Goal: Information Seeking & Learning: Learn about a topic

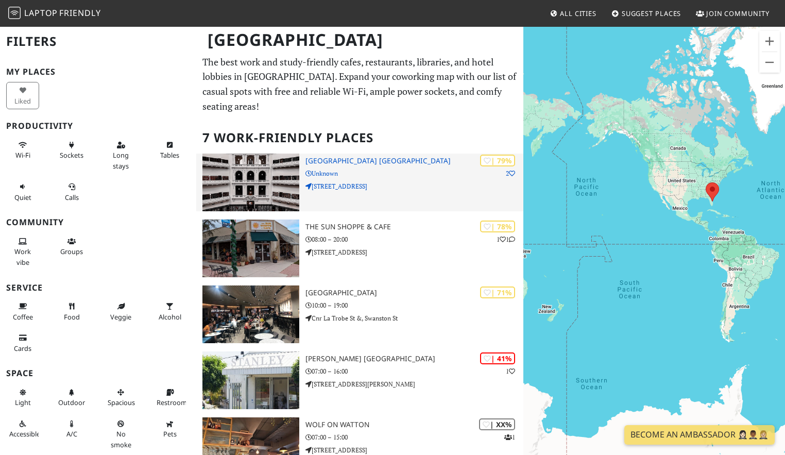
click at [358, 163] on h3 "[GEOGRAPHIC_DATA] [GEOGRAPHIC_DATA]" at bounding box center [415, 161] width 218 height 9
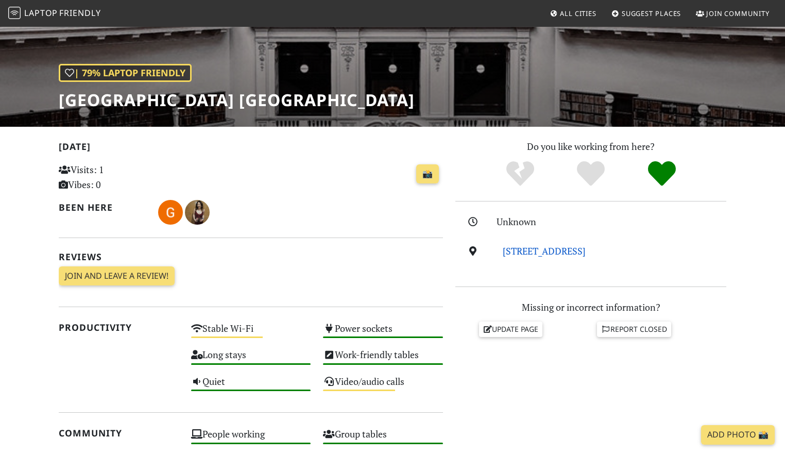
scroll to position [10, 0]
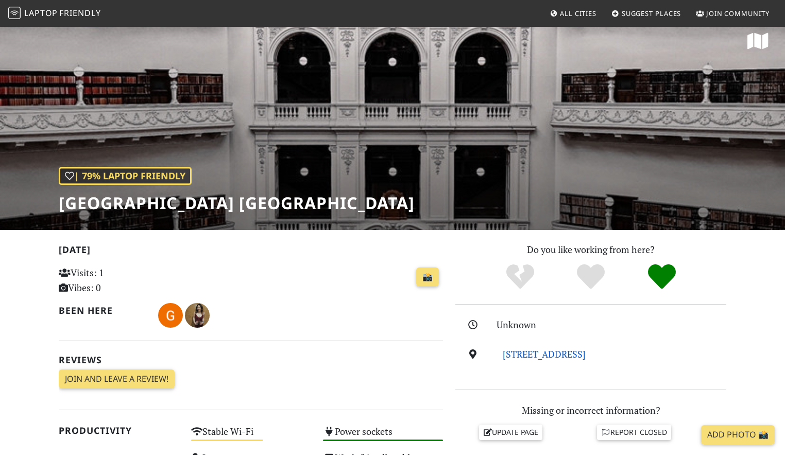
click at [567, 352] on link "328 Swanston St, 3000, Melbourne" at bounding box center [544, 354] width 83 height 12
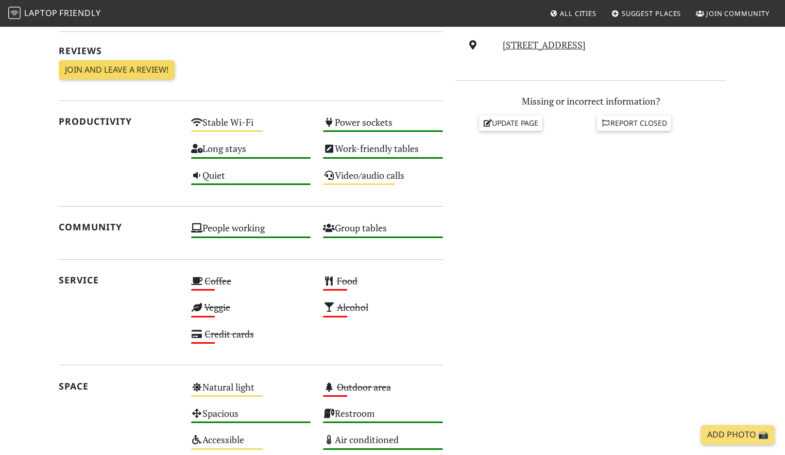
scroll to position [113, 0]
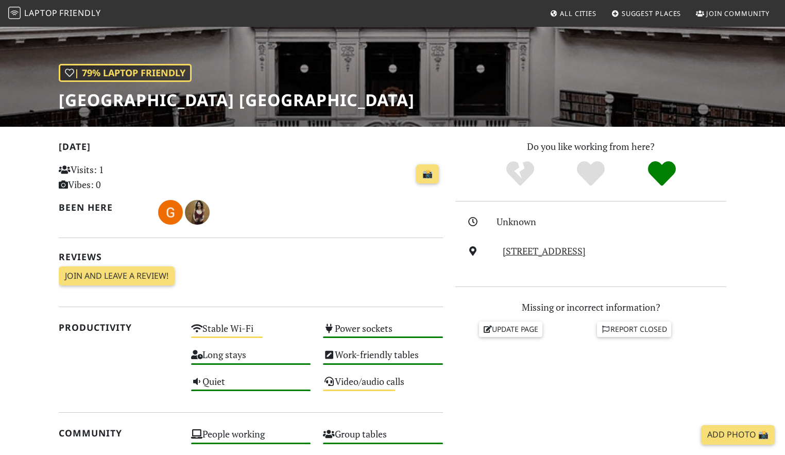
drag, startPoint x: 647, startPoint y: 252, endPoint x: 494, endPoint y: 246, distance: 152.7
click at [494, 246] on div "328 Swanston St, 3000, Melbourne" at bounding box center [590, 251] width 283 height 15
copy div "328 Swanston St, 3000, Melbourne"
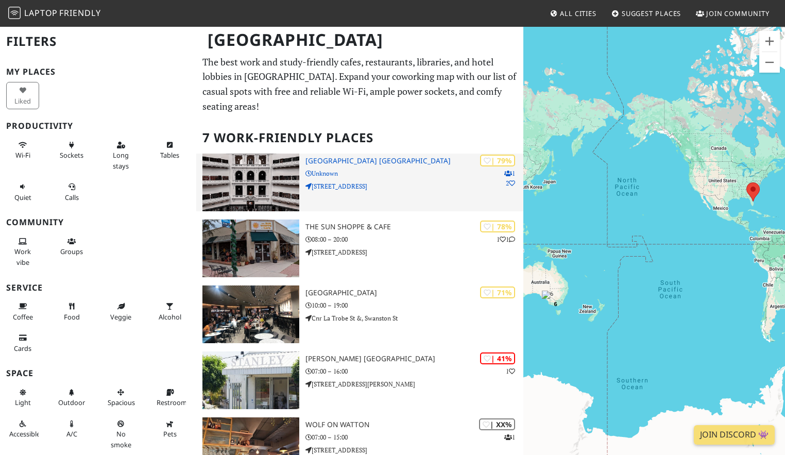
drag, startPoint x: 363, startPoint y: 186, endPoint x: 319, endPoint y: 183, distance: 43.9
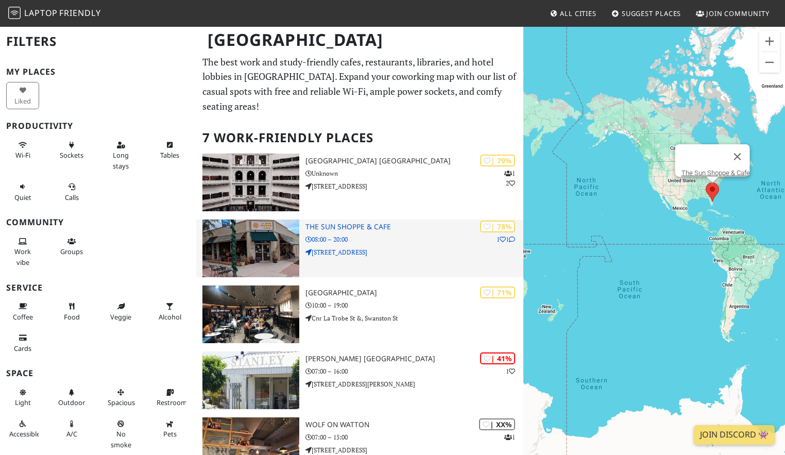
click at [352, 227] on h3 "The Sun Shoppe & Cafe" at bounding box center [415, 227] width 218 height 9
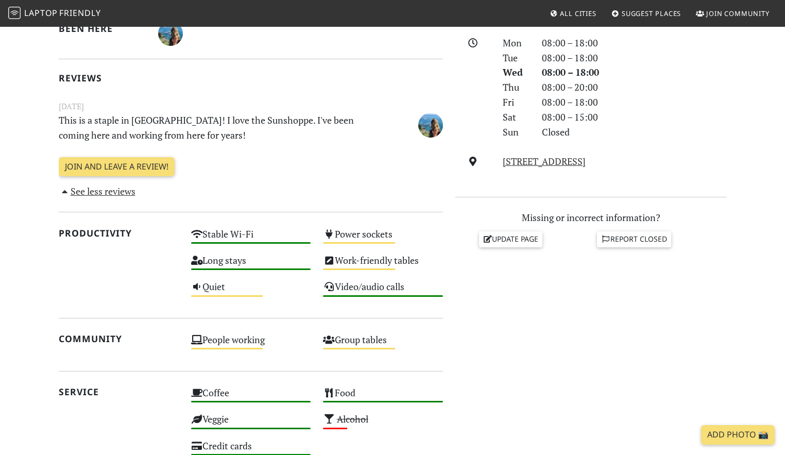
scroll to position [95, 0]
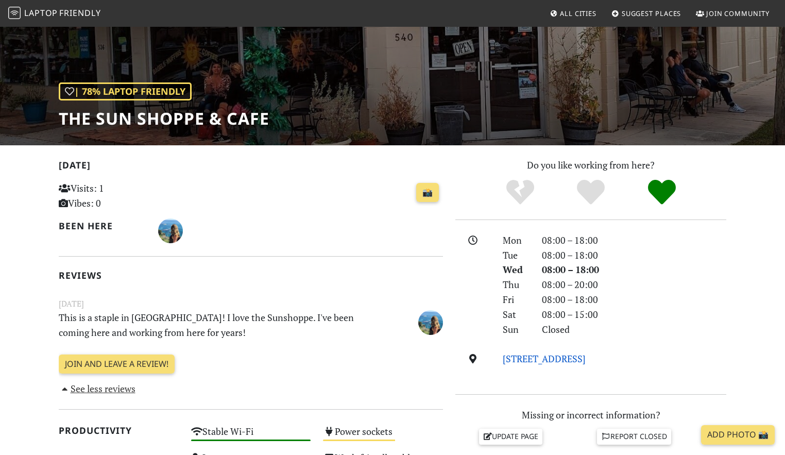
click at [586, 357] on link "540 E New Haven Ave, 32901, Melbourne" at bounding box center [544, 358] width 83 height 12
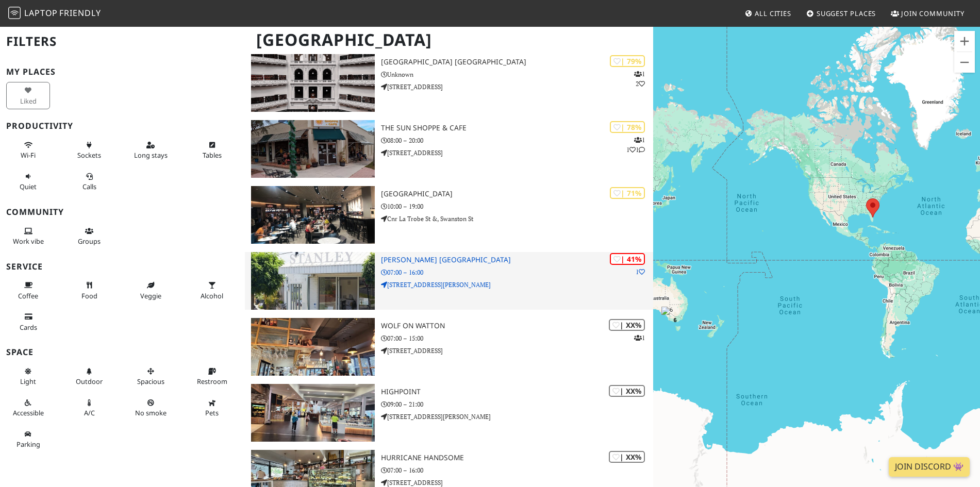
scroll to position [50, 0]
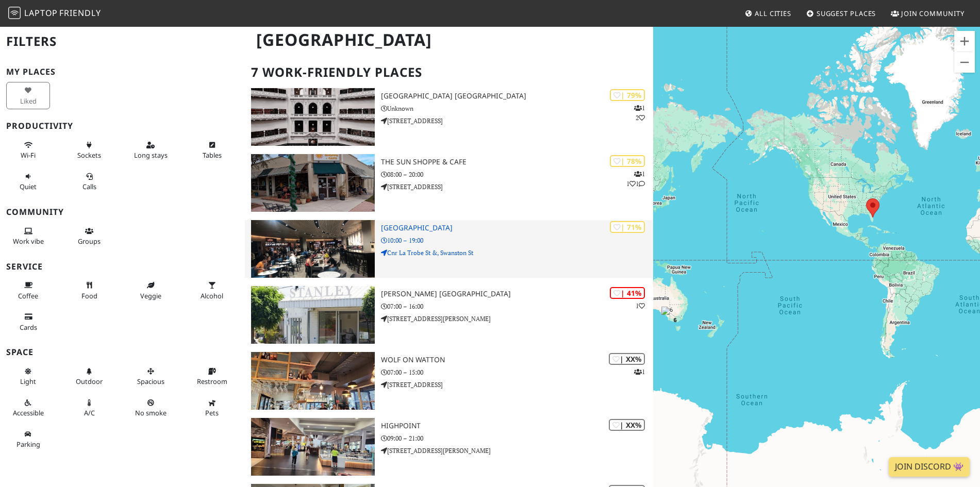
drag, startPoint x: 413, startPoint y: 228, endPoint x: 498, endPoint y: 256, distance: 89.6
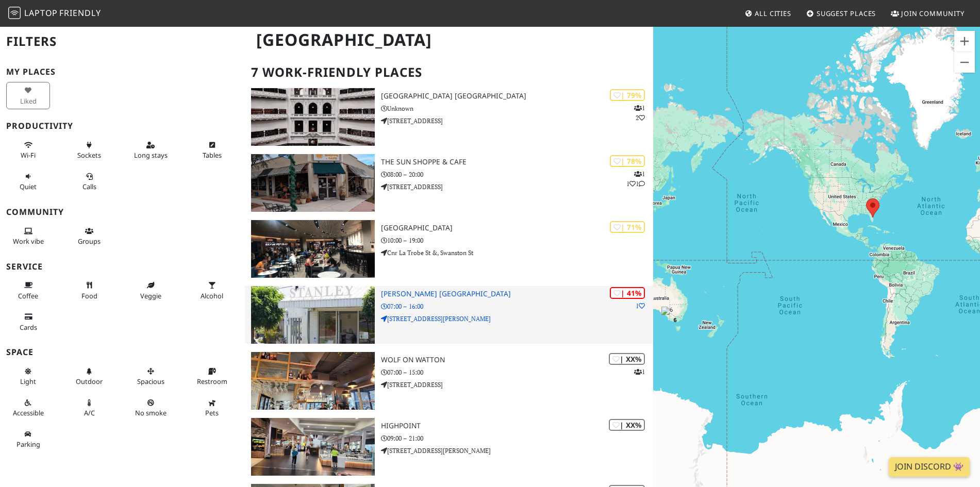
click at [447, 290] on h3 "[PERSON_NAME] [GEOGRAPHIC_DATA]" at bounding box center [517, 294] width 272 height 9
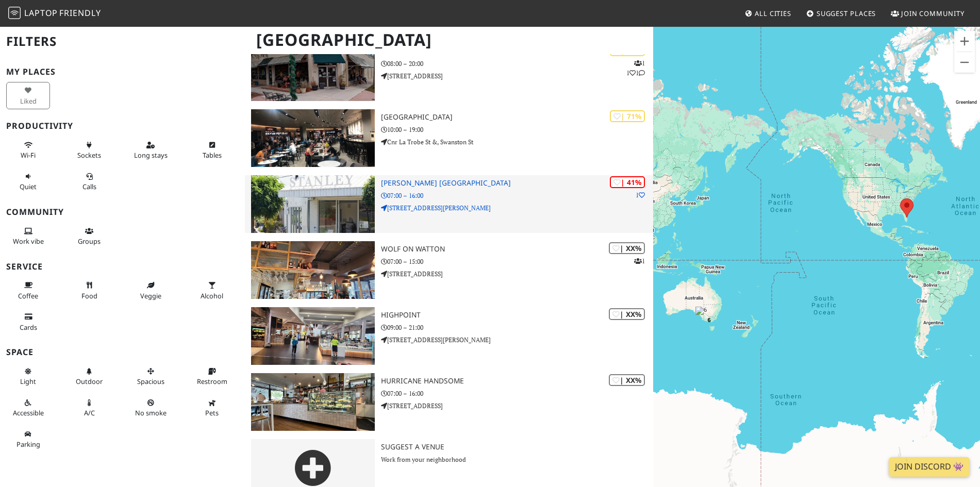
scroll to position [179, 0]
